Goal: Check status: Check status

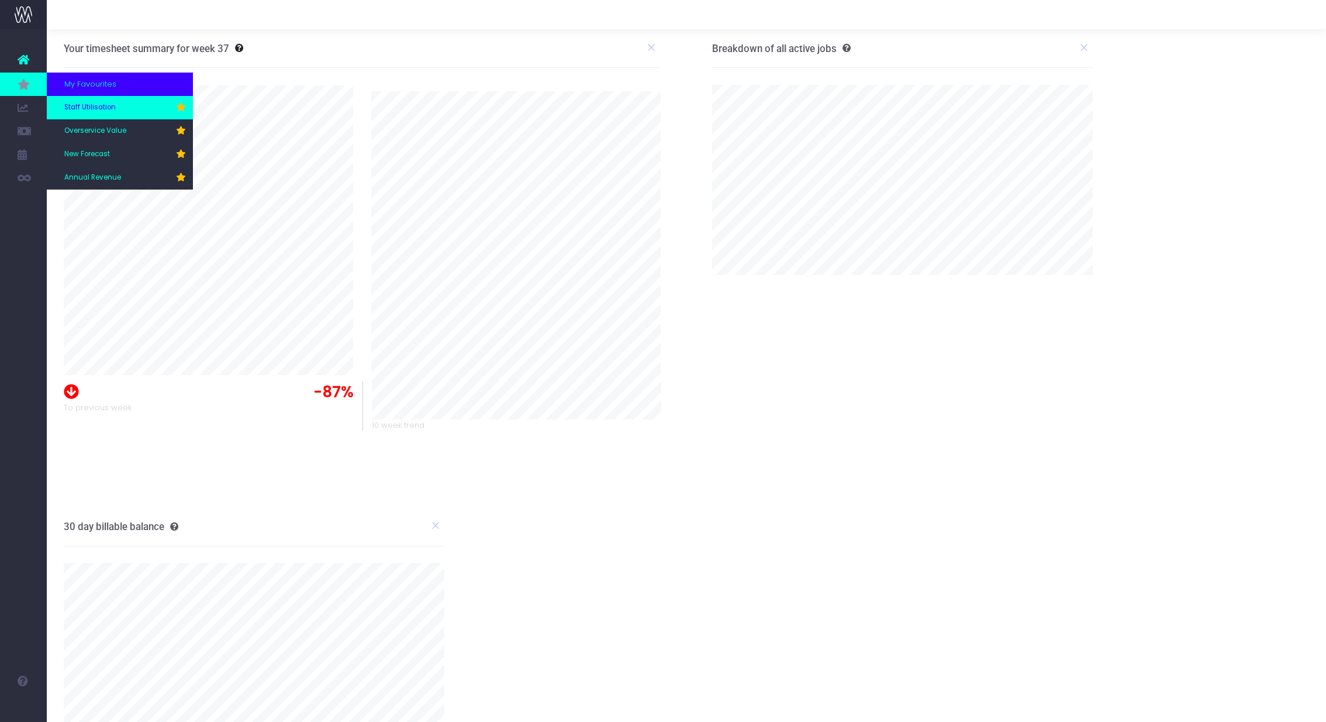
click at [106, 109] on span "Staff Utilisation" at bounding box center [89, 107] width 51 height 11
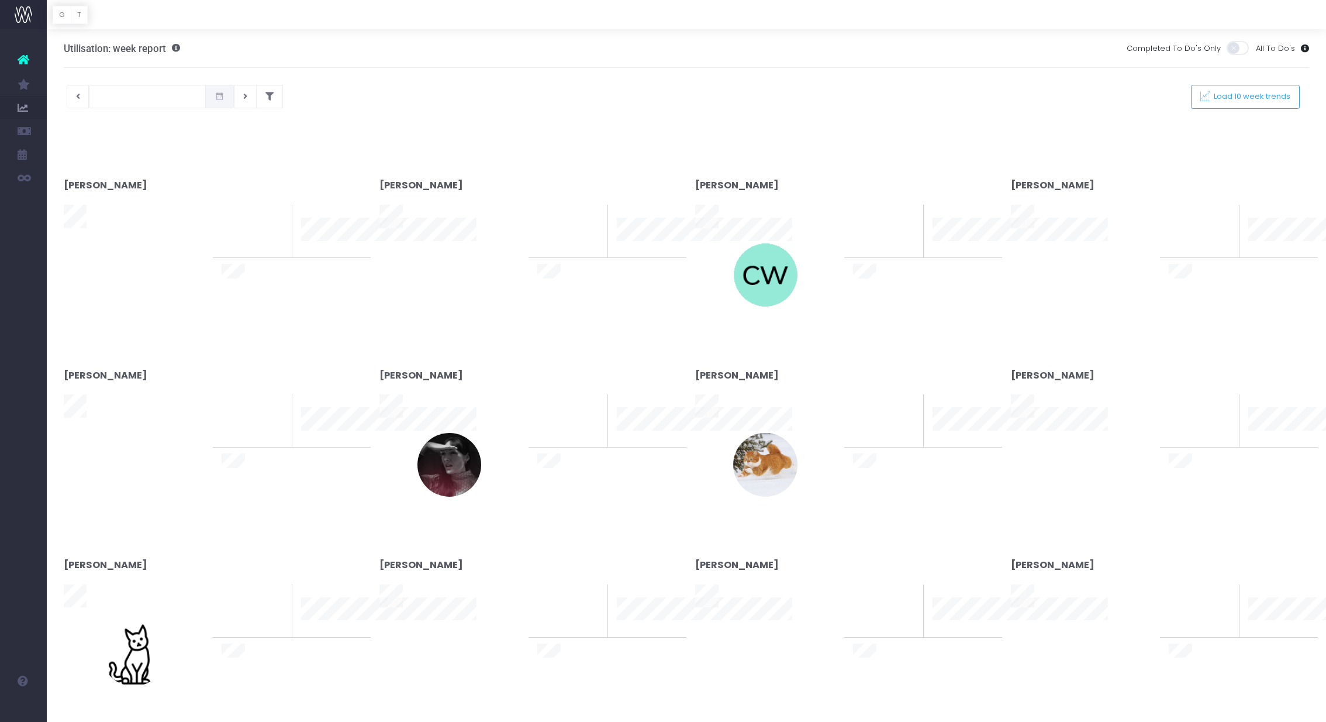
type input "[DATE]"
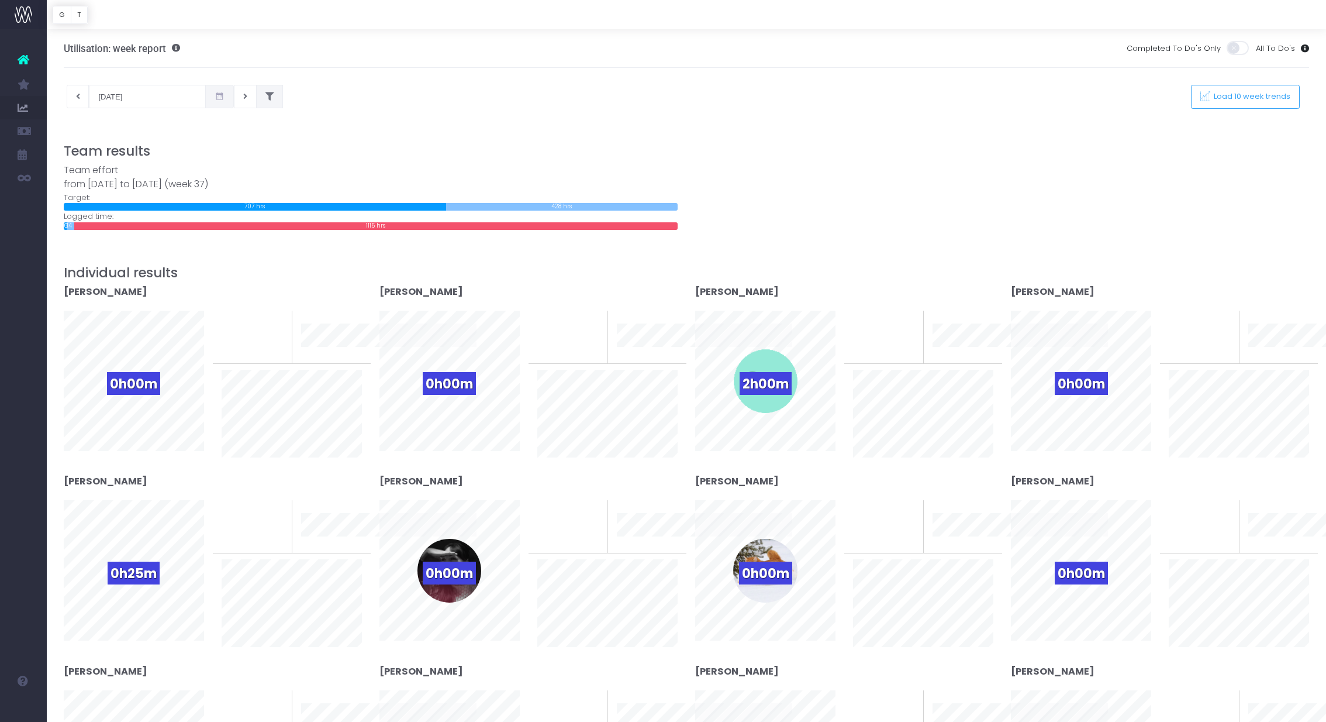
click at [258, 98] on button at bounding box center [269, 96] width 27 height 23
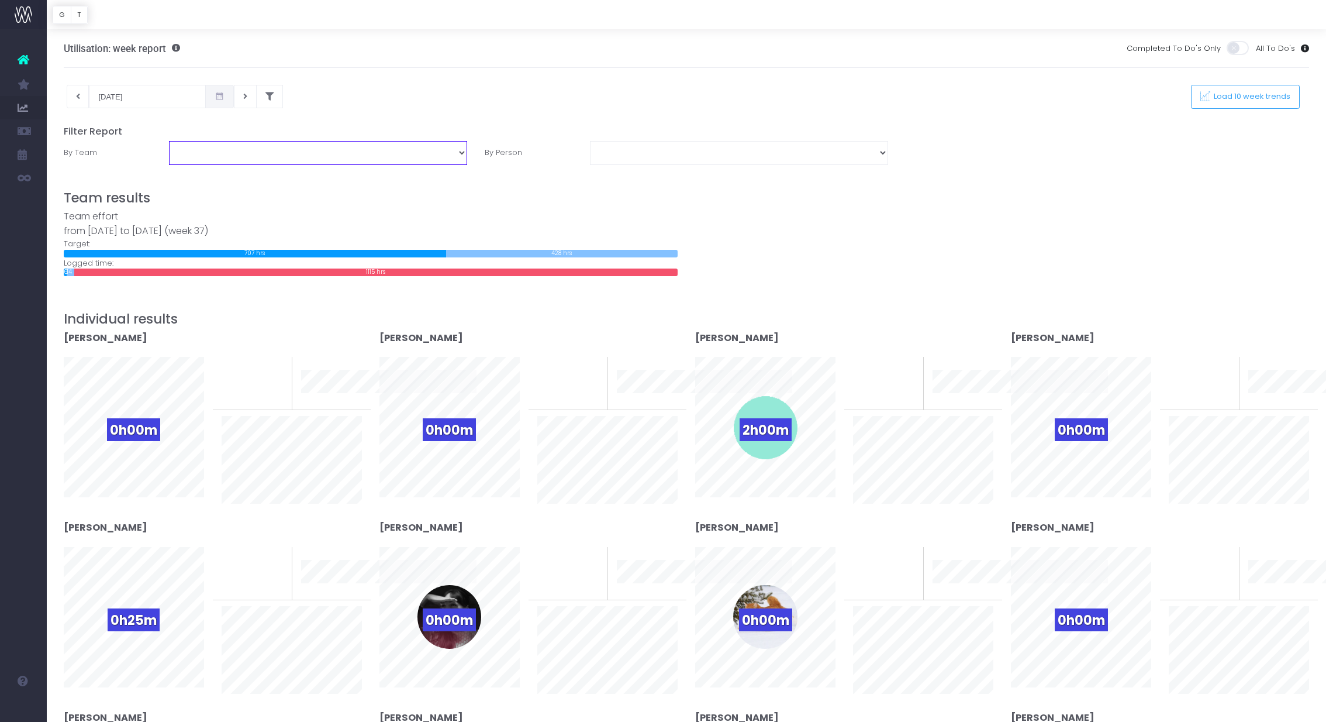
click at [416, 153] on select "Business Administration Creative Strategy and Production Development Film Marke…" at bounding box center [318, 152] width 298 height 23
select select "Project Management"
click at [169, 141] on select "Business Administration Creative Strategy and Production Development Film Marke…" at bounding box center [318, 152] width 298 height 23
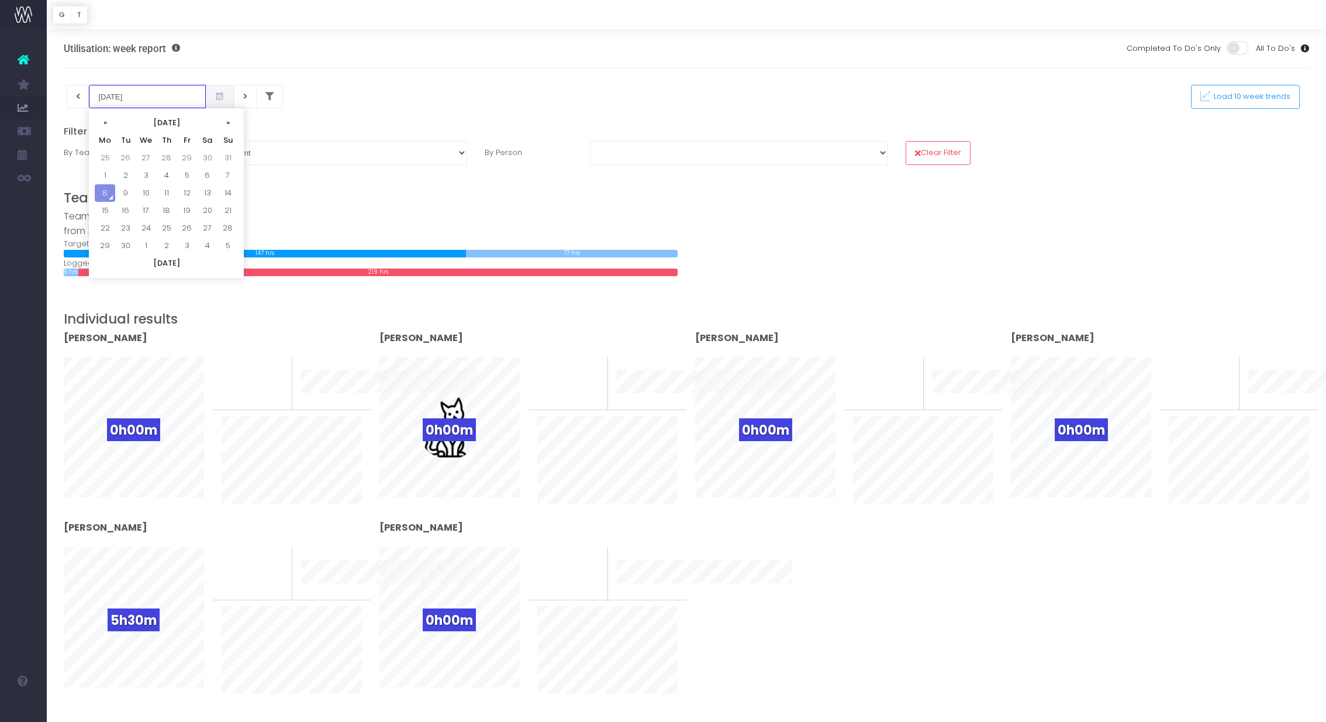
click at [157, 100] on input "[DATE]" at bounding box center [147, 96] width 117 height 23
click at [95, 185] on td "8" at bounding box center [105, 193] width 20 height 18
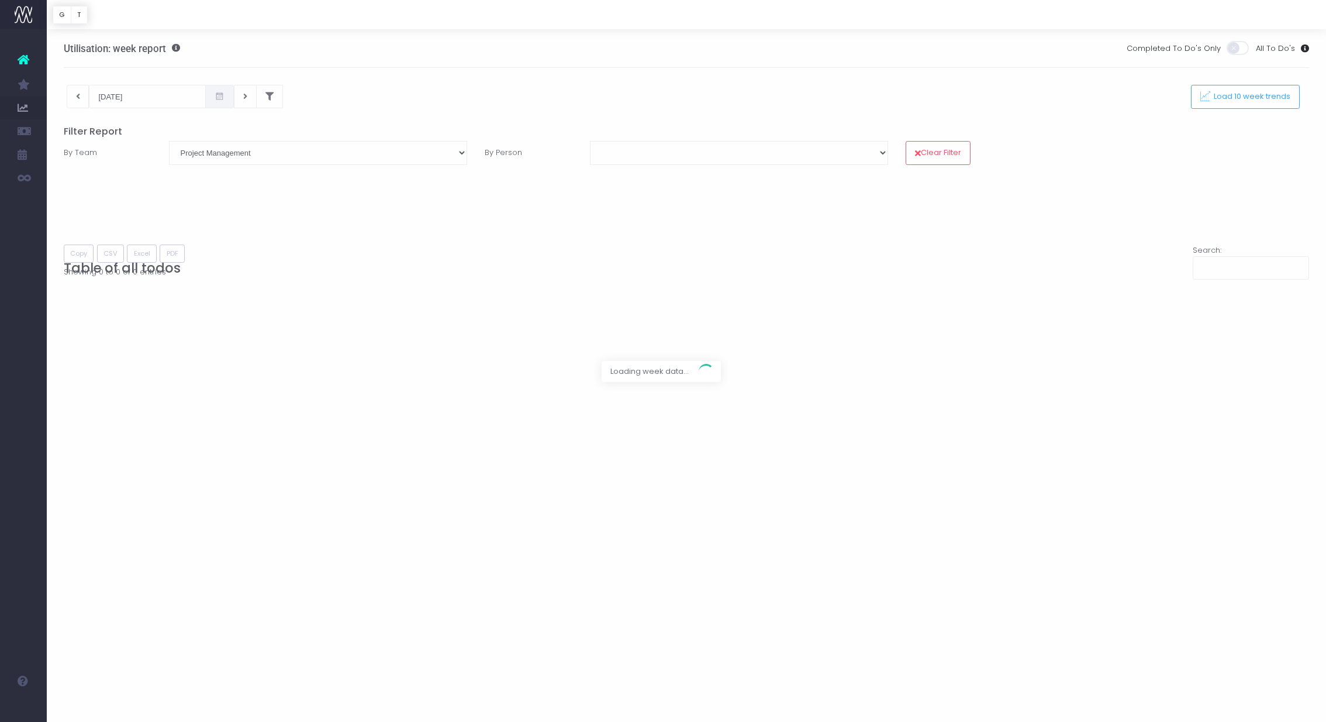
click at [140, 101] on div at bounding box center [663, 361] width 1326 height 722
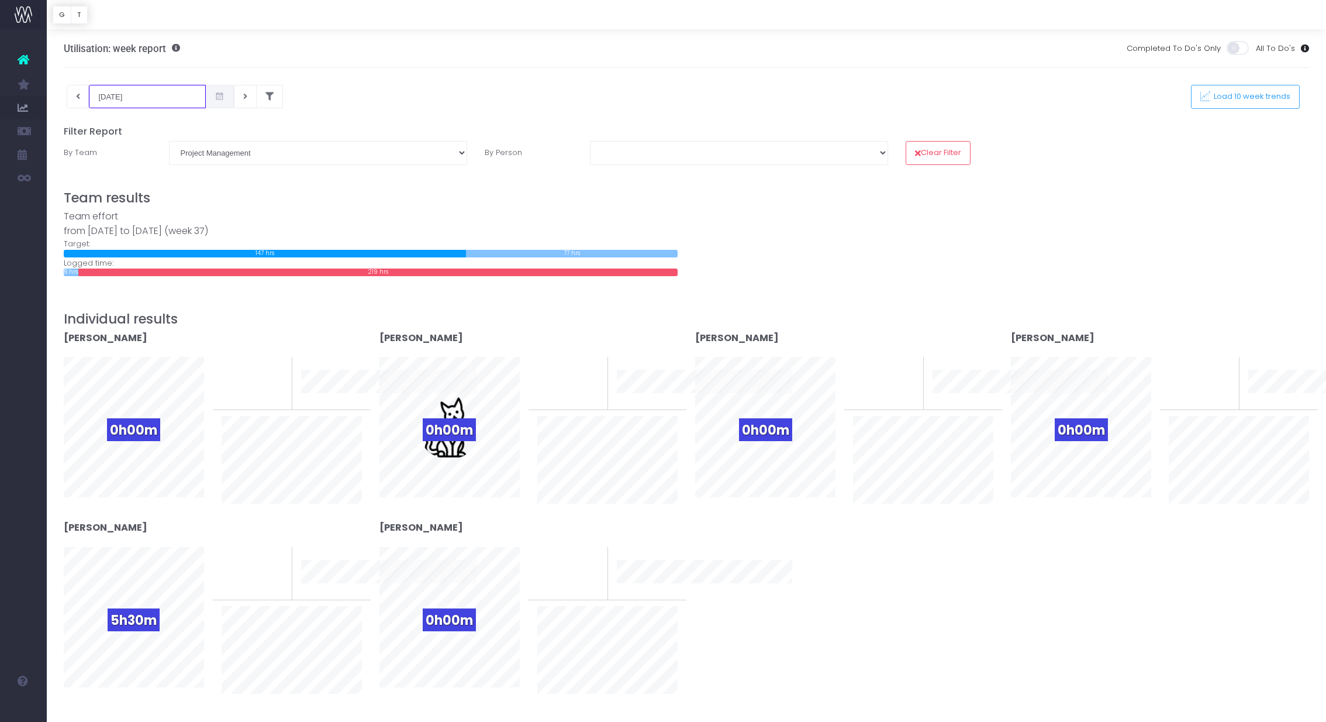
click at [135, 101] on input "[DATE]" at bounding box center [147, 96] width 117 height 23
click at [106, 168] on td "1" at bounding box center [105, 176] width 20 height 18
type input "[DATE]"
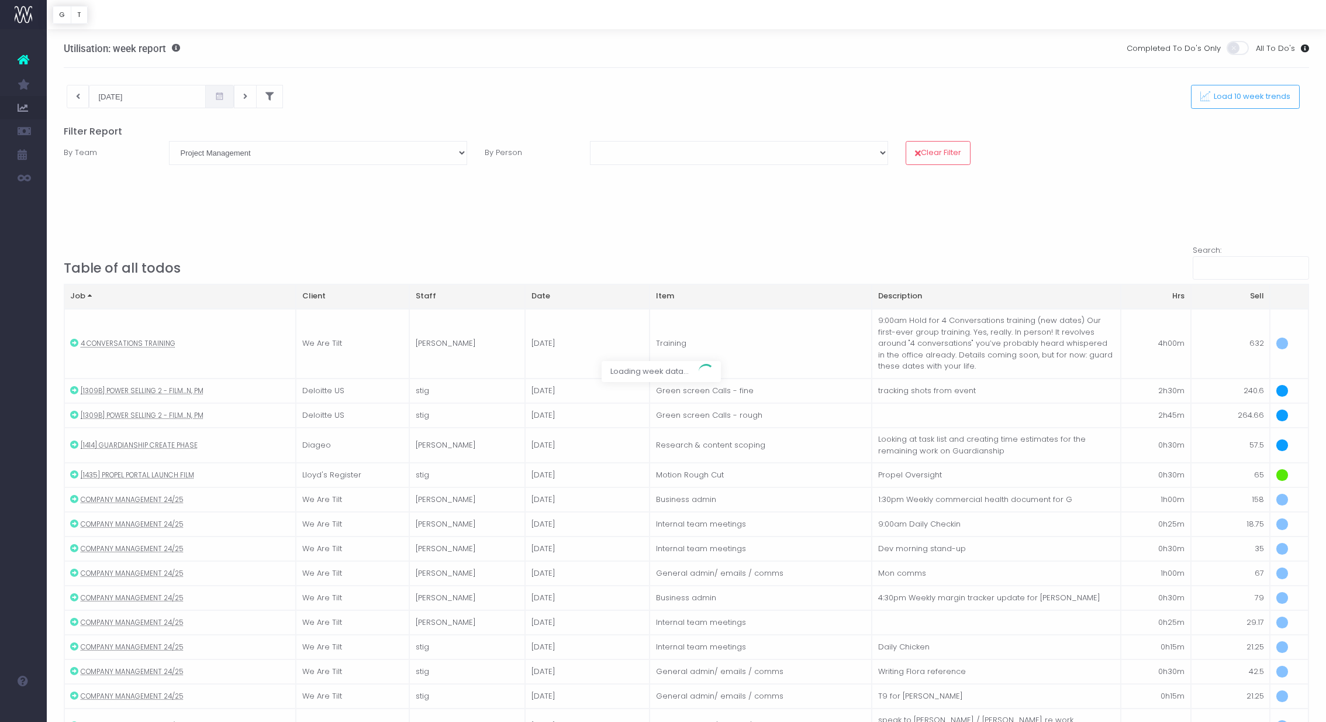
click at [466, 88] on div at bounding box center [663, 361] width 1326 height 722
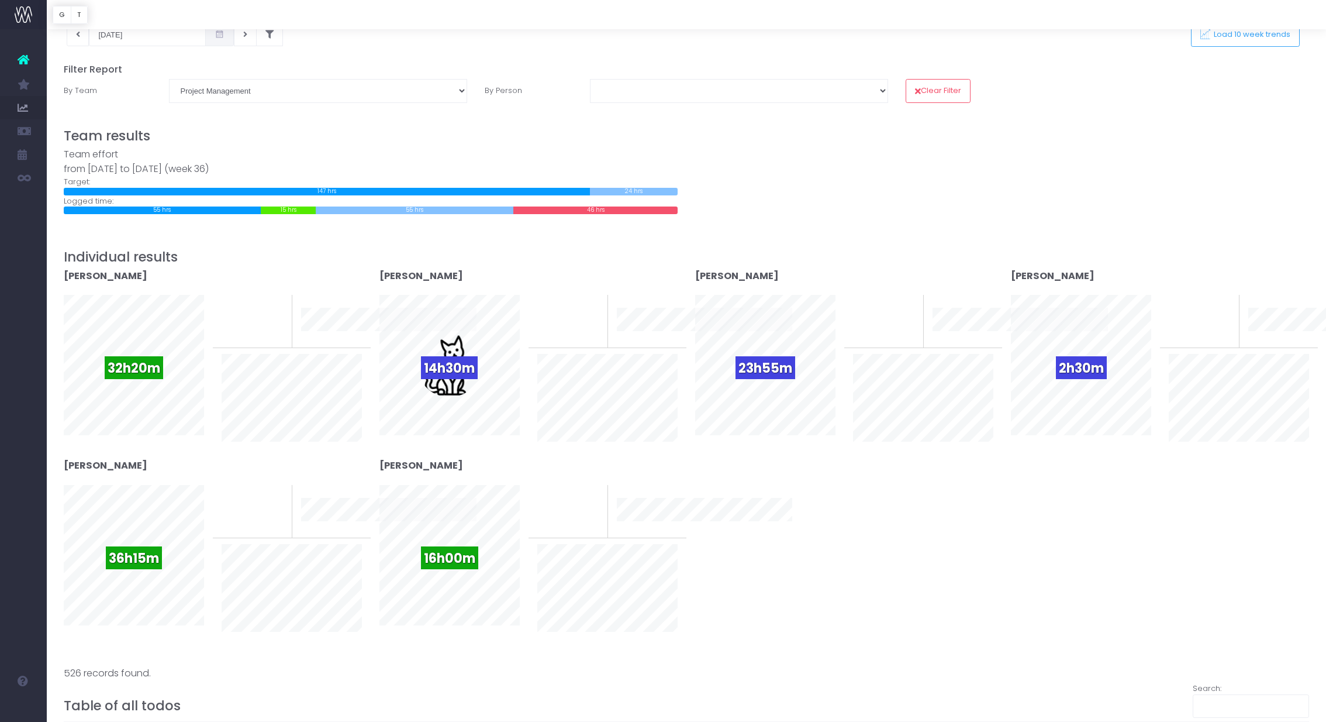
scroll to position [63, 0]
